Goal: Task Accomplishment & Management: Use online tool/utility

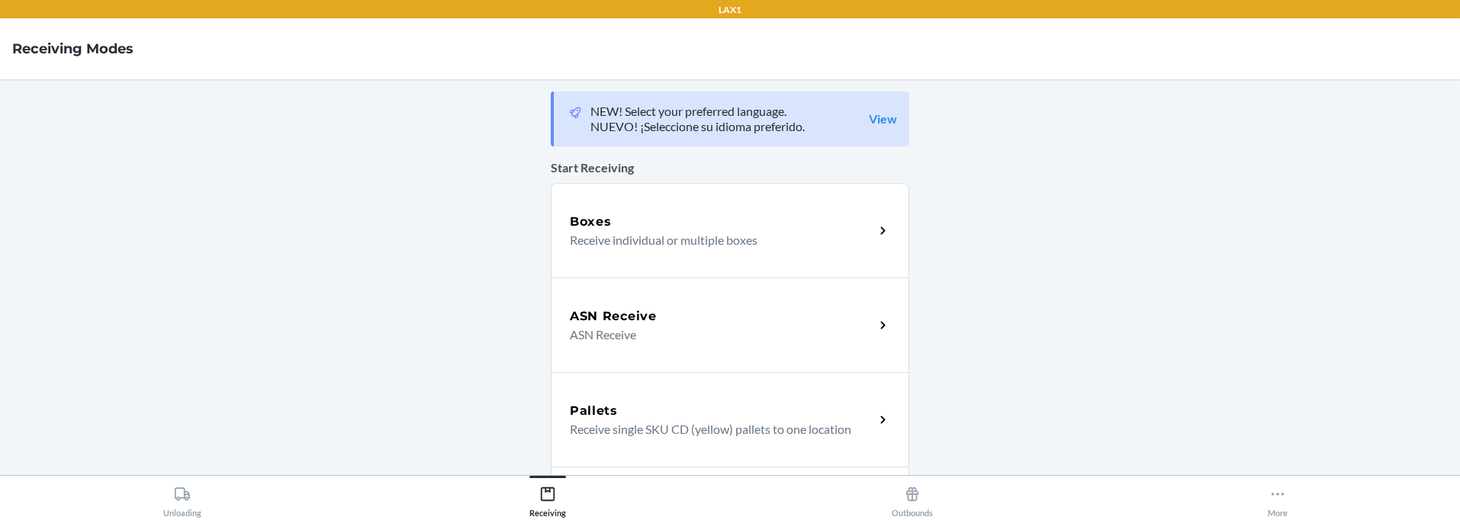
click at [728, 213] on div "Boxes" at bounding box center [722, 222] width 304 height 18
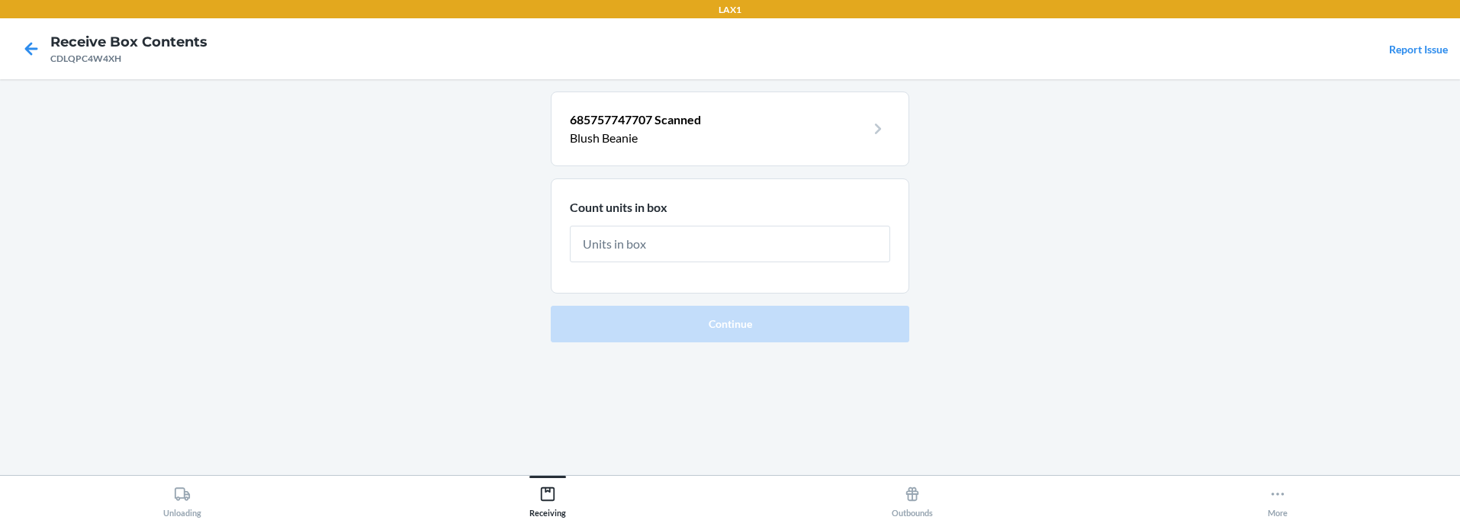
type input "8"
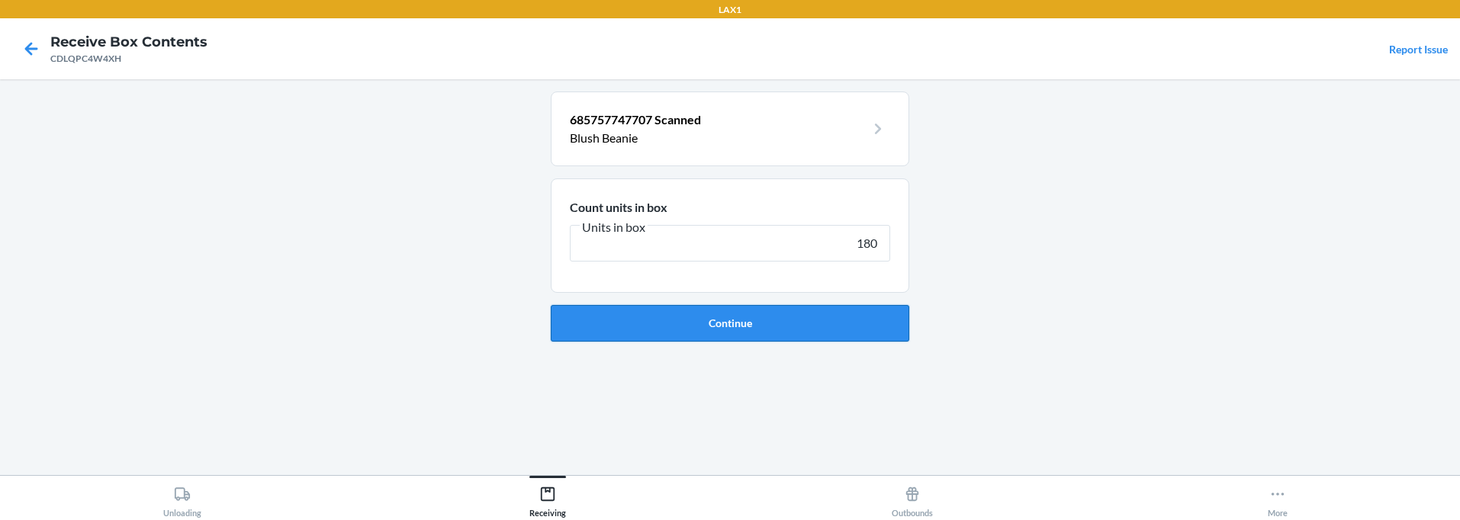
type input "180"
click at [726, 320] on button "Continue" at bounding box center [730, 323] width 359 height 37
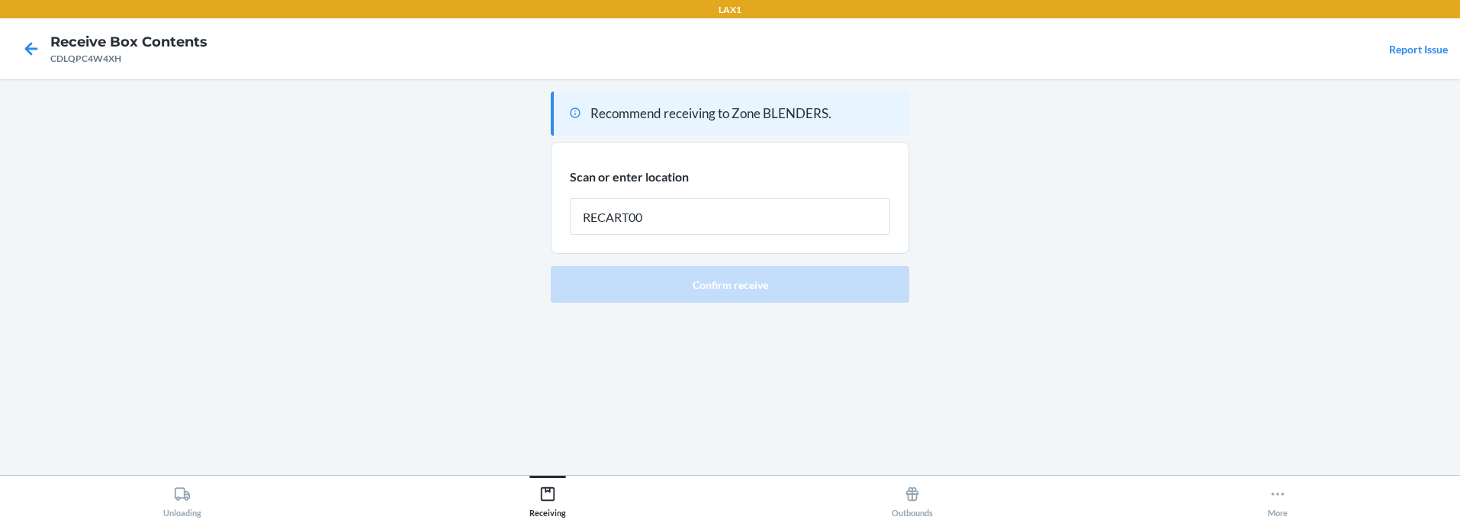
type input "RECART003"
